Goal: Find specific page/section: Find specific page/section

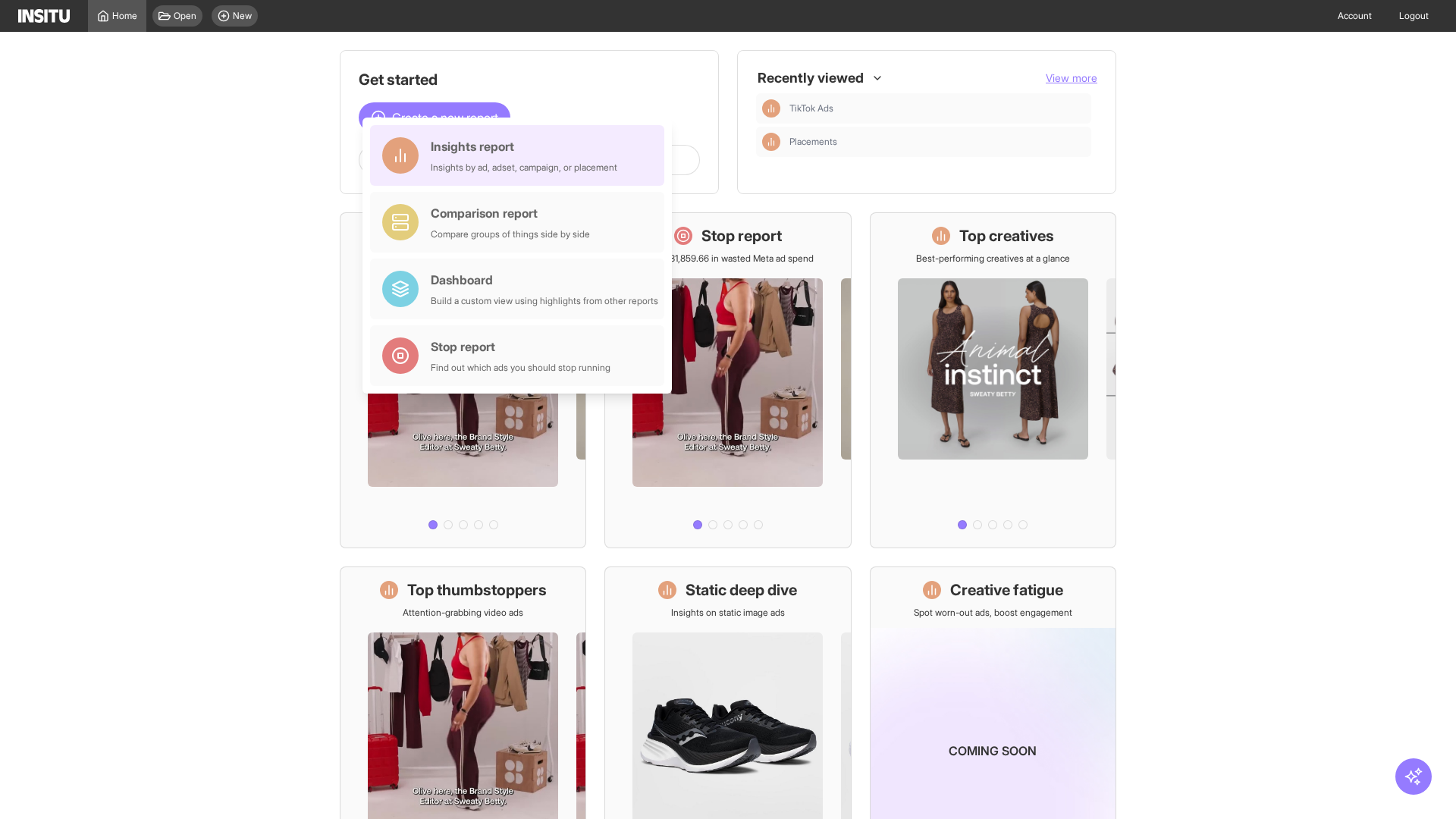
click at [521, 156] on div "Insights report Insights by ad, adset, campaign, or placement" at bounding box center [524, 156] width 186 height 36
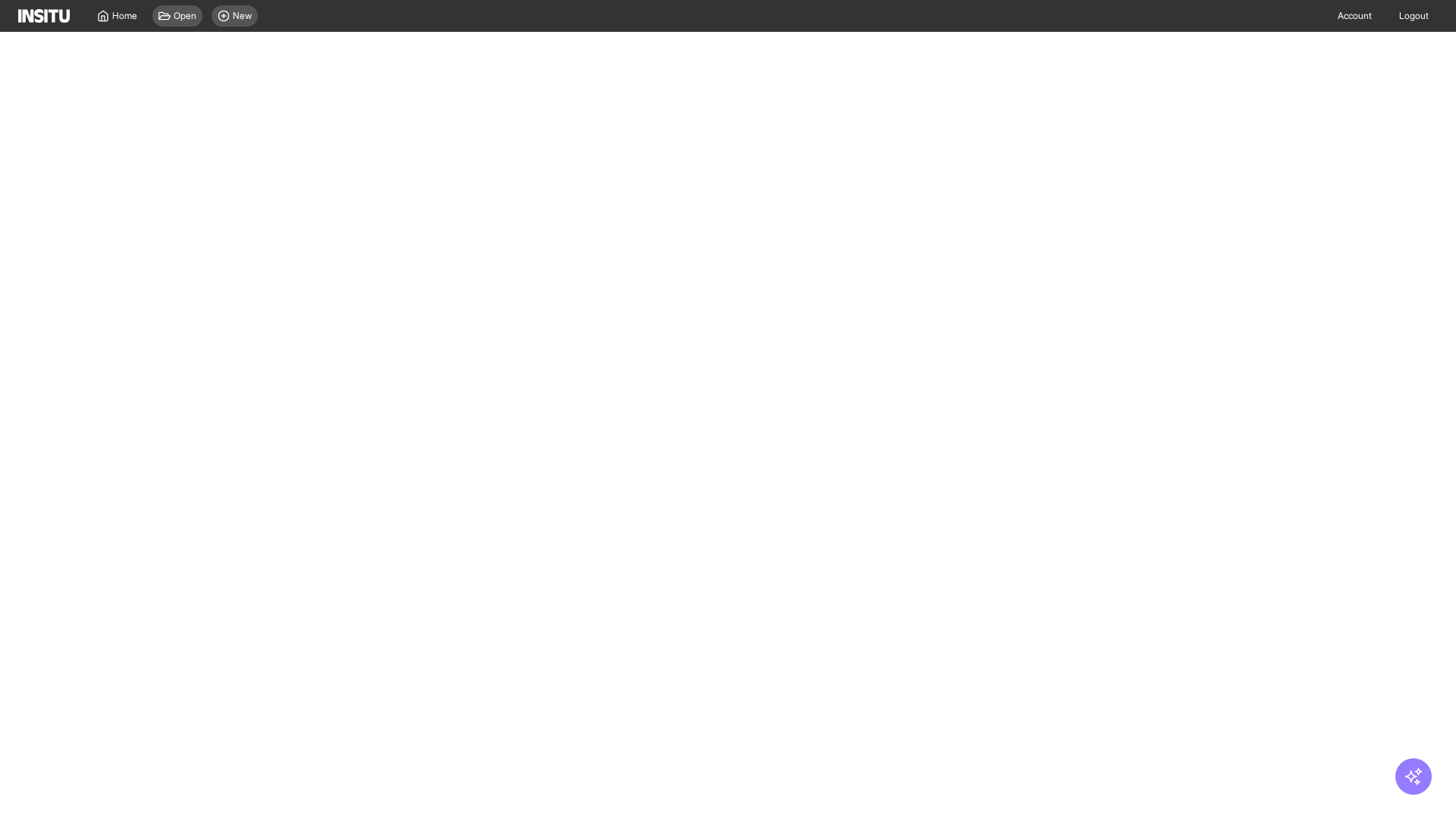
select select "**"
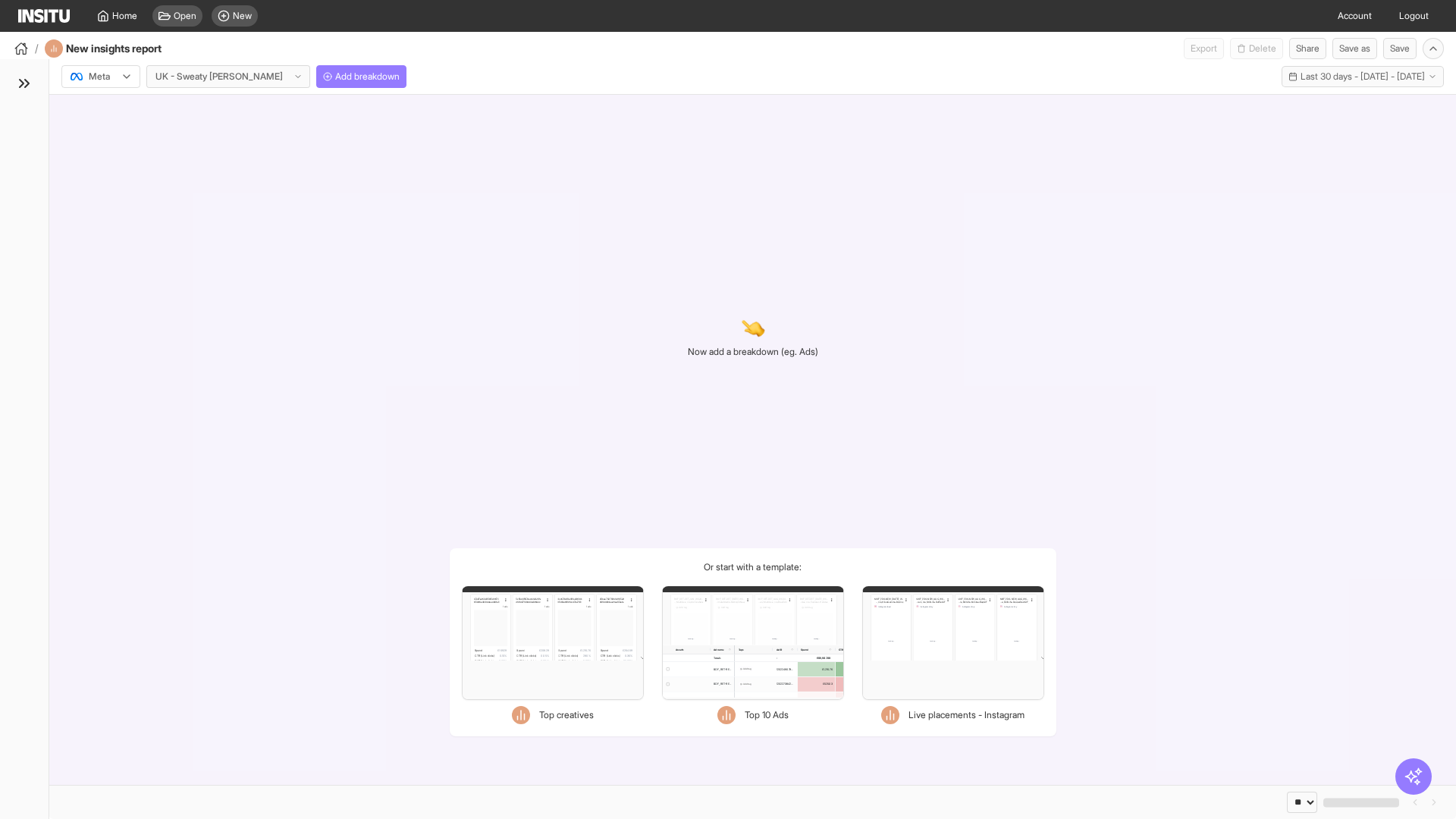
click at [101, 77] on div at bounding box center [90, 76] width 43 height 15
click at [100, 109] on span "Meta" at bounding box center [100, 109] width 21 height 13
